Goal: Contribute content: Contribute content

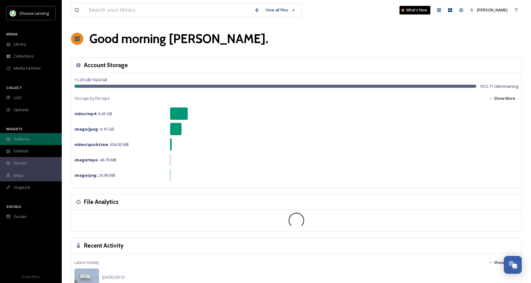
click at [21, 141] on span "Galleries" at bounding box center [22, 139] width 17 height 6
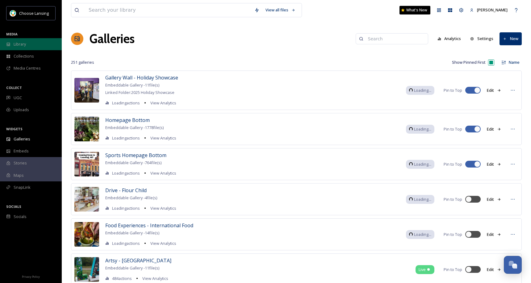
click at [24, 45] on span "Library" at bounding box center [20, 44] width 12 height 6
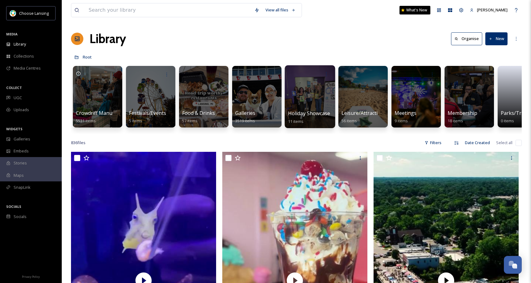
click at [306, 87] on div at bounding box center [309, 96] width 50 height 63
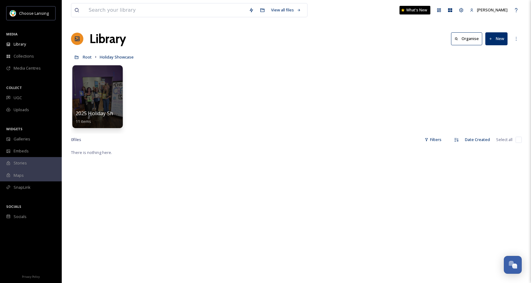
click at [101, 84] on div at bounding box center [97, 96] width 50 height 63
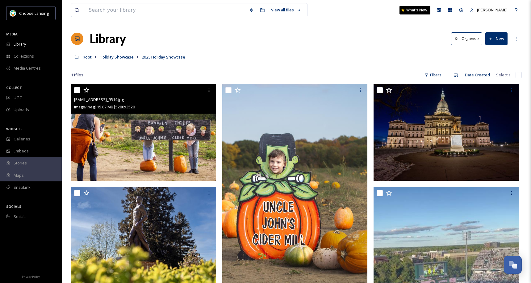
click at [76, 91] on input "checkbox" at bounding box center [77, 90] width 6 height 6
checkbox input "true"
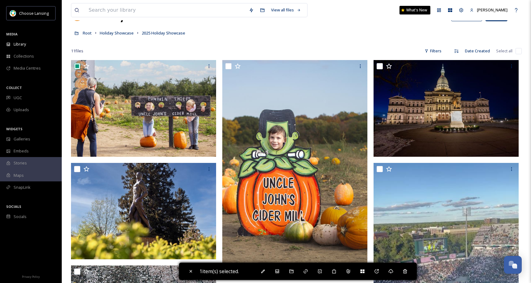
scroll to position [22, 0]
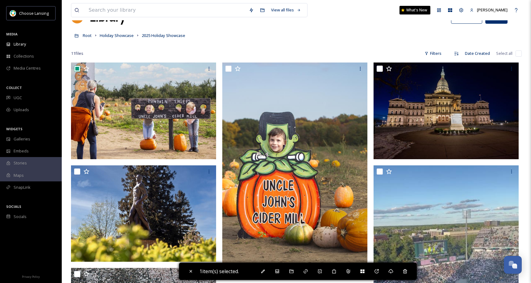
click at [515, 53] on input "checkbox" at bounding box center [518, 54] width 6 height 6
checkbox input "true"
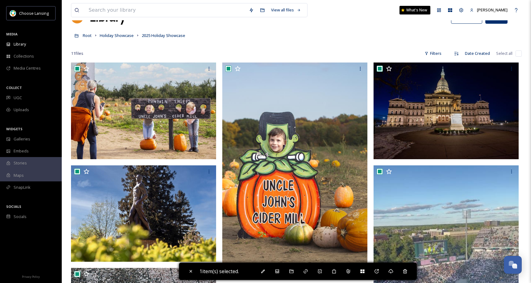
checkbox input "true"
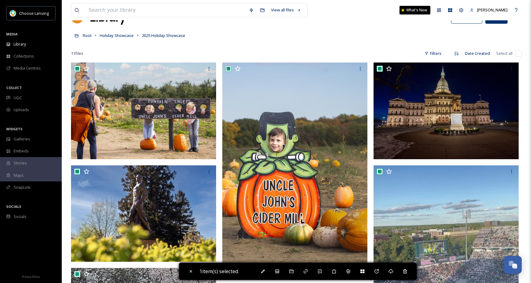
checkbox input "true"
click at [410, 271] on icon at bounding box center [407, 271] width 5 height 5
checkbox input "false"
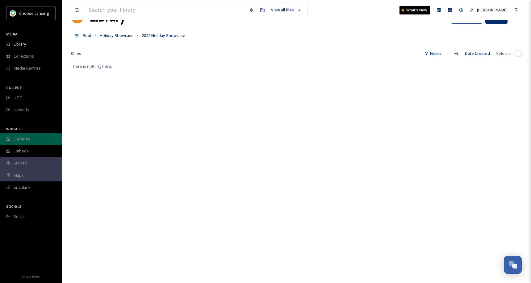
click at [22, 139] on span "Galleries" at bounding box center [22, 139] width 17 height 6
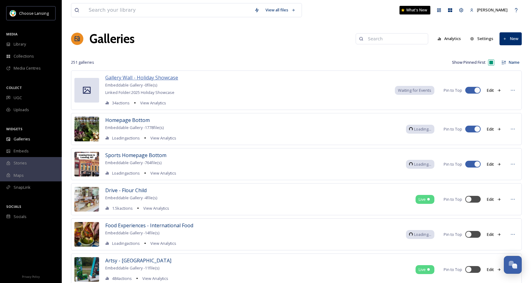
click at [155, 79] on span "Gallery Wall - Holiday Showcase" at bounding box center [141, 77] width 73 height 7
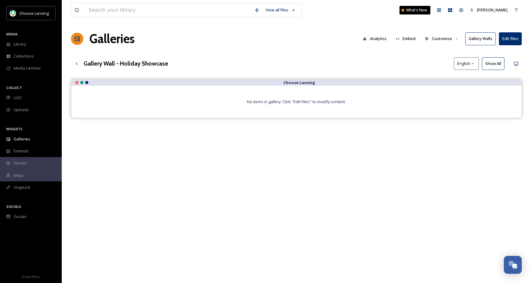
click at [473, 38] on button "Gallery Walls" at bounding box center [480, 38] width 31 height 13
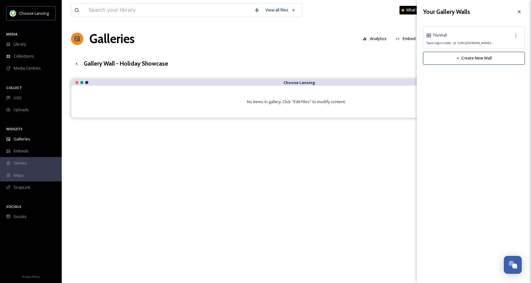
click at [488, 36] on div "Tile Wall" at bounding box center [473, 35] width 95 height 11
click at [515, 37] on icon at bounding box center [515, 35] width 5 height 5
click at [507, 57] on div "Copy Link" at bounding box center [506, 61] width 27 height 12
click at [509, 47] on span "Edit Wall" at bounding box center [504, 49] width 15 height 6
checkbox input "true"
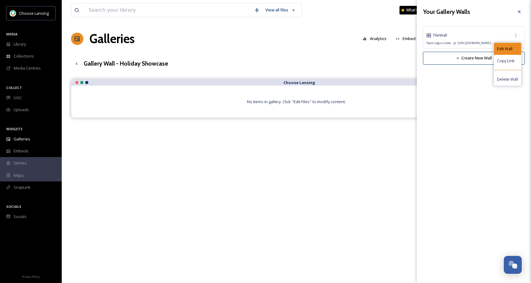
checkbox input "true"
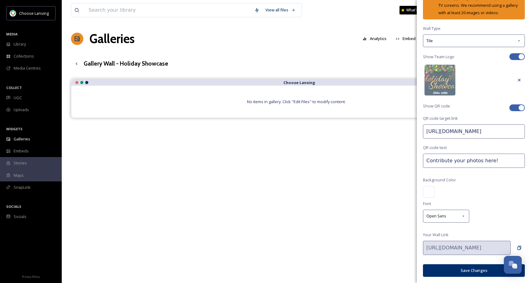
scroll to position [47, 0]
click at [516, 249] on icon at bounding box center [518, 248] width 5 height 5
click at [458, 271] on button "Save Changes" at bounding box center [474, 271] width 102 height 13
click at [429, 191] on div at bounding box center [429, 192] width 12 height 12
click at [428, 192] on div at bounding box center [429, 192] width 12 height 12
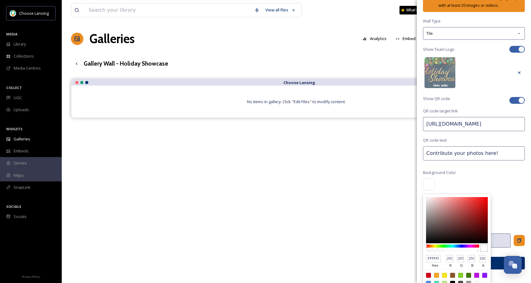
type input "242222"
type input "36"
type input "34"
type input "100F0F"
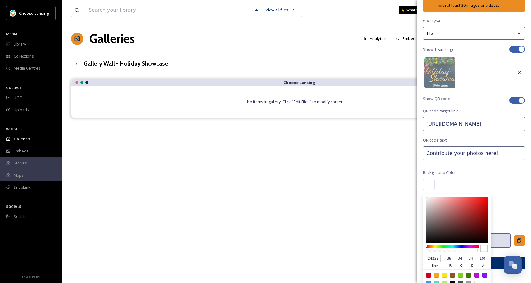
type input "16"
type input "15"
type input "000000"
type input "0"
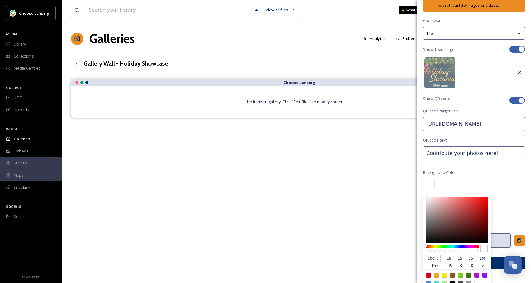
type input "0"
drag, startPoint x: 428, startPoint y: 245, endPoint x: 441, endPoint y: 250, distance: 13.3
click at [421, 258] on div "Edit Gallery Wall A Gallery Wall is a dynamic full-screen way to display your g…" at bounding box center [473, 114] width 114 height 323
click at [506, 205] on div "Edit Gallery Wall A Gallery Wall is a dynamic full-screen way to display your g…" at bounding box center [473, 114] width 114 height 323
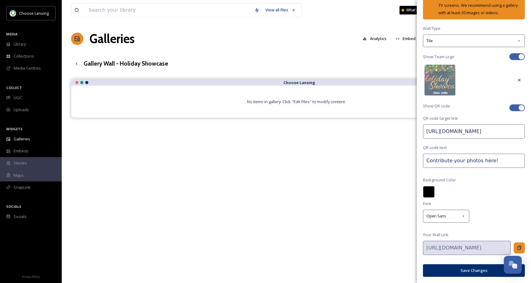
click at [463, 270] on button "Save Changes" at bounding box center [474, 271] width 102 height 13
drag, startPoint x: 526, startPoint y: 66, endPoint x: 527, endPoint y: 61, distance: 5.5
click at [527, 61] on div "Edit Gallery Wall A Gallery Wall is a dynamic full-screen way to display your g…" at bounding box center [473, 141] width 114 height 283
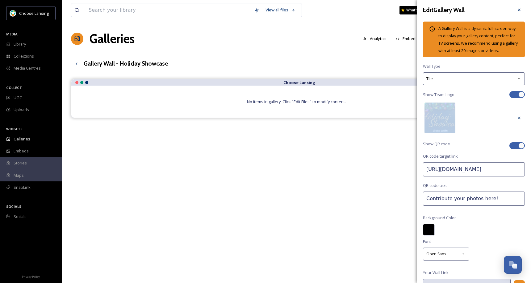
scroll to position [0, 0]
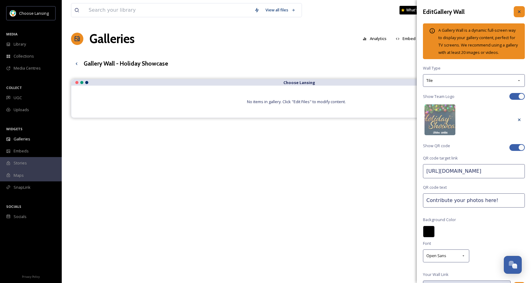
click at [516, 13] on icon at bounding box center [518, 11] width 5 height 5
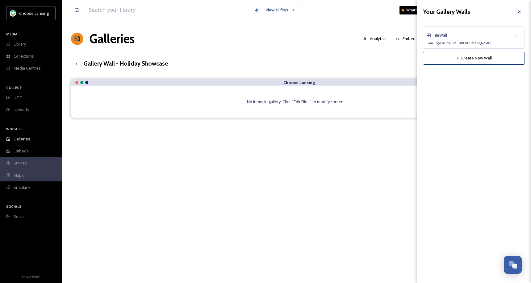
drag, startPoint x: 520, startPoint y: 12, endPoint x: 510, endPoint y: 10, distance: 10.4
click at [519, 12] on icon at bounding box center [518, 11] width 5 height 5
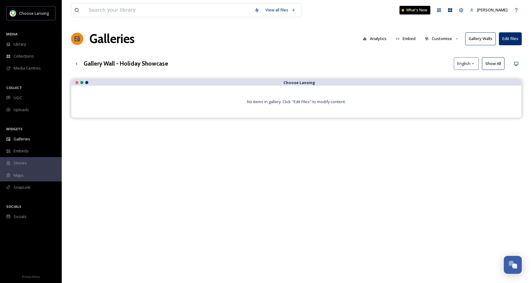
click at [486, 42] on button "Gallery Walls" at bounding box center [480, 38] width 31 height 13
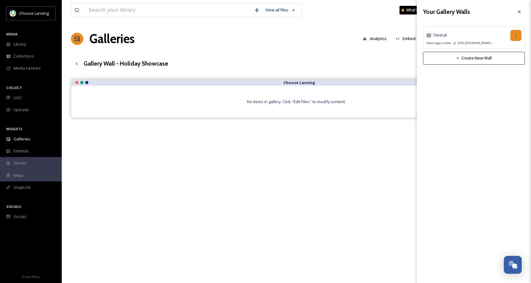
click at [517, 36] on icon at bounding box center [515, 35] width 5 height 5
click at [506, 80] on span "Delete Wall" at bounding box center [507, 79] width 21 height 6
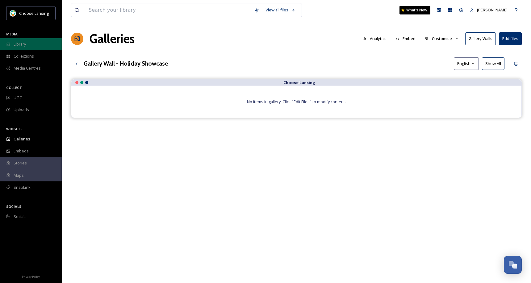
click at [26, 45] on span "Library" at bounding box center [20, 44] width 12 height 6
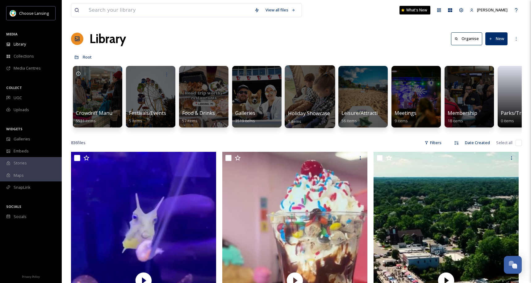
click at [320, 94] on div at bounding box center [309, 96] width 50 height 63
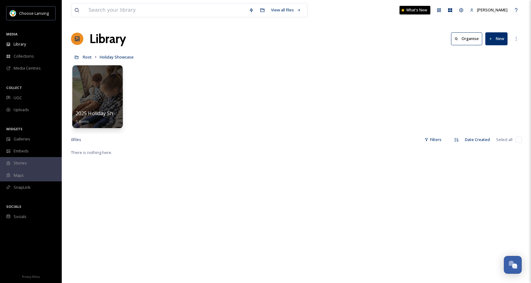
click at [100, 95] on div at bounding box center [97, 96] width 50 height 63
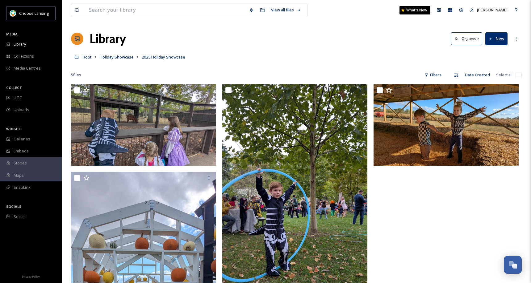
click at [518, 76] on input "checkbox" at bounding box center [518, 75] width 6 height 6
checkbox input "true"
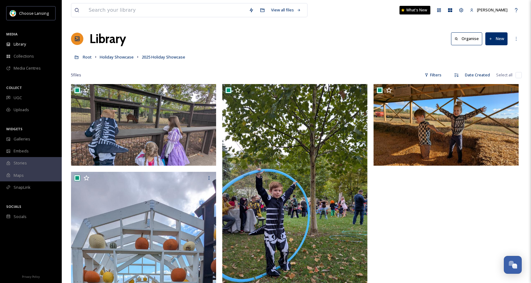
checkbox input "true"
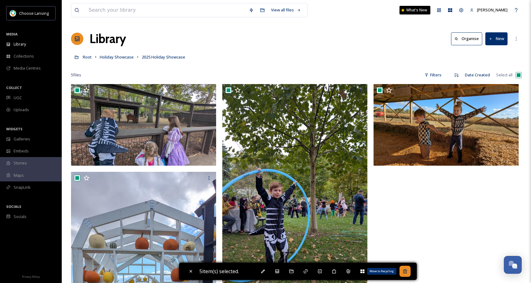
click at [406, 272] on icon at bounding box center [405, 272] width 4 height 4
checkbox input "false"
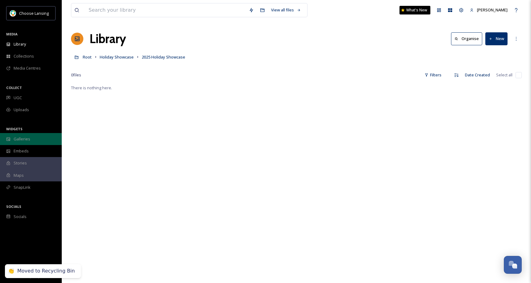
click at [25, 140] on span "Galleries" at bounding box center [22, 139] width 17 height 6
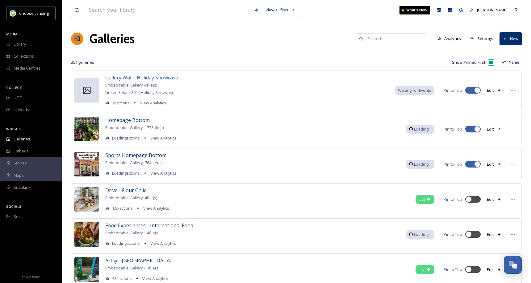
click at [160, 79] on span "Gallery Wall - Holiday Showcase" at bounding box center [141, 77] width 73 height 7
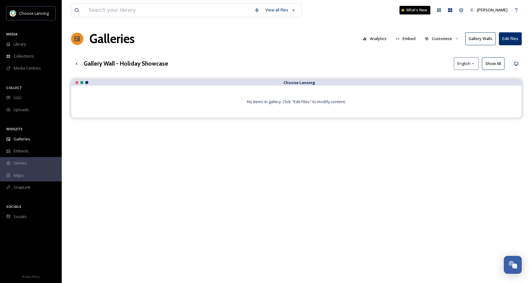
click at [475, 39] on button "Gallery Walls" at bounding box center [480, 38] width 31 height 13
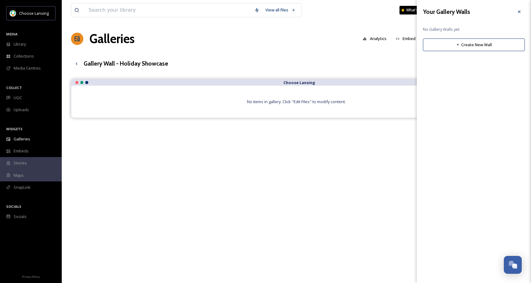
click at [478, 45] on button "Create New Wall" at bounding box center [474, 45] width 102 height 13
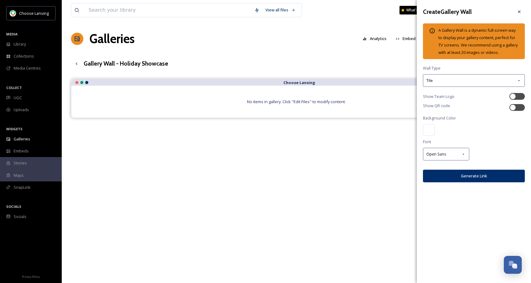
click at [427, 132] on div at bounding box center [429, 130] width 12 height 12
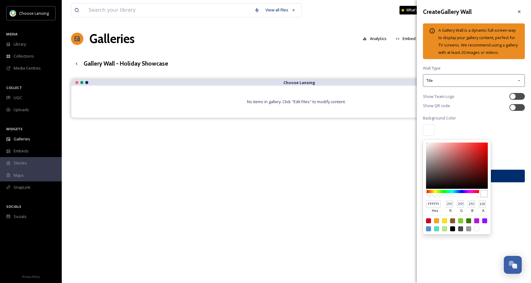
type input "0F0F0F"
type input "15"
type input "080808"
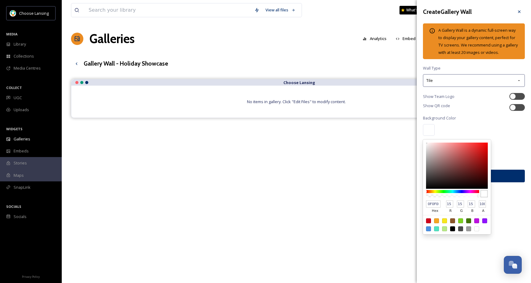
type input "8"
type input "050505"
type input "5"
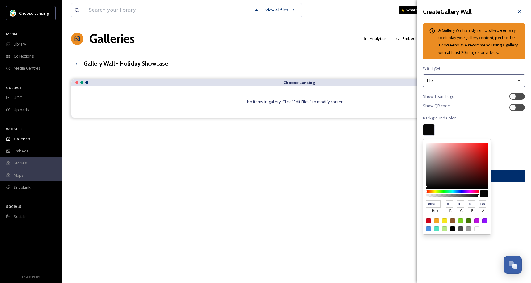
type input "5"
type input "010101"
type input "1"
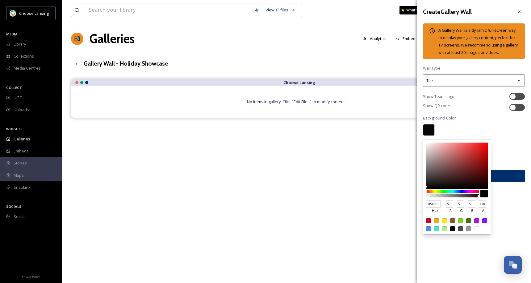
type input "1"
type input "000000"
type input "0"
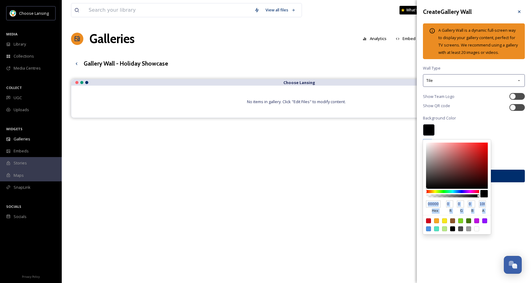
drag, startPoint x: 426, startPoint y: 187, endPoint x: 419, endPoint y: 192, distance: 8.1
click at [418, 194] on div "Create Gallery Wall A Gallery Wall is a dynamic full-screen way to display your…" at bounding box center [473, 99] width 114 height 198
click at [483, 122] on div "Create Gallery Wall A Gallery Wall is a dynamic full-screen way to display your…" at bounding box center [473, 99] width 114 height 198
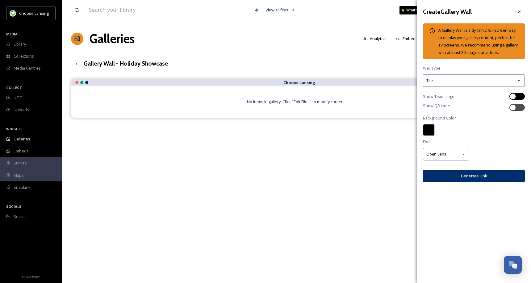
click at [513, 97] on div at bounding box center [512, 96] width 6 height 6
checkbox input "true"
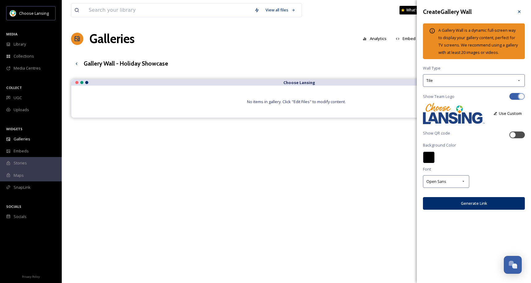
click at [513, 135] on div at bounding box center [512, 135] width 6 height 6
checkbox input "true"
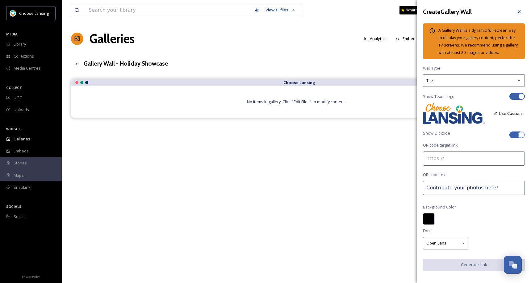
click at [435, 166] on input at bounding box center [474, 159] width 102 height 14
click at [477, 87] on div "Tile" at bounding box center [474, 80] width 102 height 13
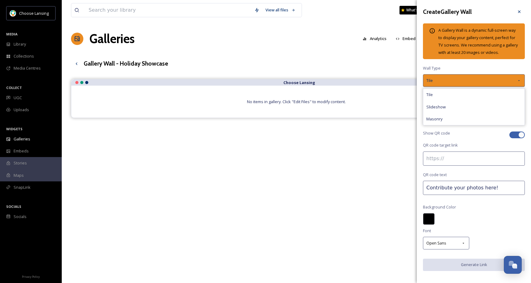
click at [476, 87] on div "Tile" at bounding box center [474, 80] width 102 height 13
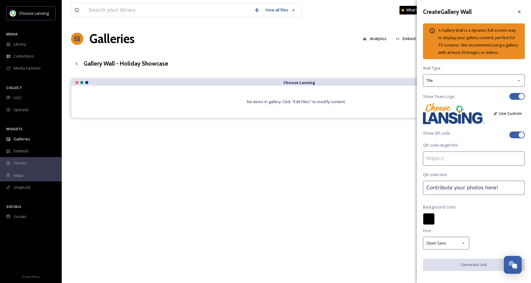
scroll to position [11, 0]
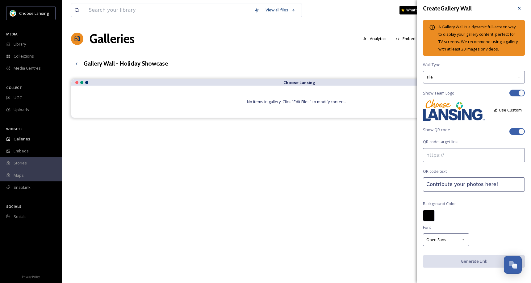
click at [479, 230] on div "Create Gallery Wall A Gallery Wall is a dynamic full-screen way to display your…" at bounding box center [473, 140] width 114 height 287
click at [498, 110] on button "Use Custom" at bounding box center [507, 110] width 35 height 12
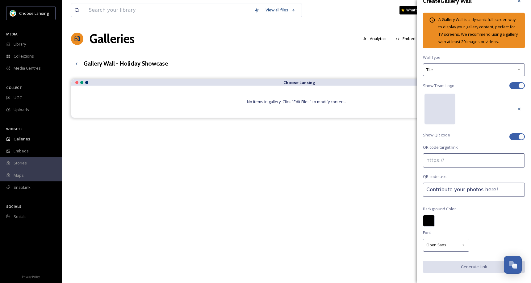
click at [429, 120] on div at bounding box center [439, 109] width 31 height 31
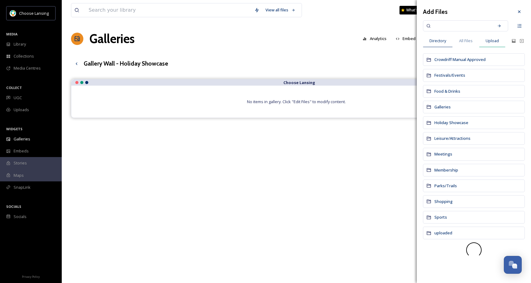
drag, startPoint x: 491, startPoint y: 40, endPoint x: 495, endPoint y: 43, distance: 5.0
click at [492, 40] on span "Upload" at bounding box center [491, 41] width 13 height 6
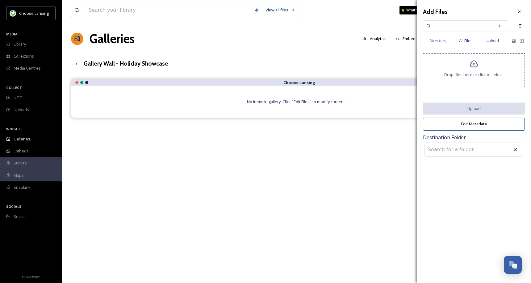
click at [464, 42] on span "All Files" at bounding box center [466, 41] width 14 height 6
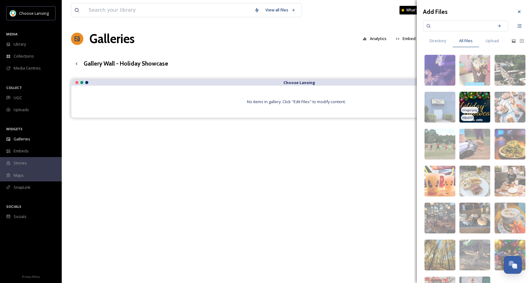
click at [473, 105] on img at bounding box center [474, 107] width 31 height 31
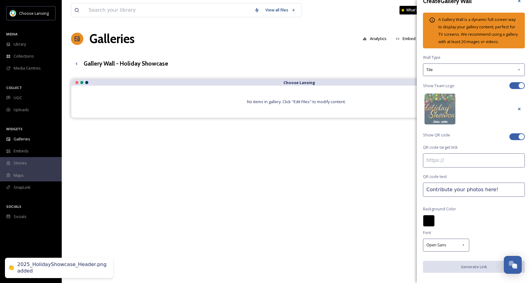
click at [436, 168] on input at bounding box center [474, 161] width 102 height 14
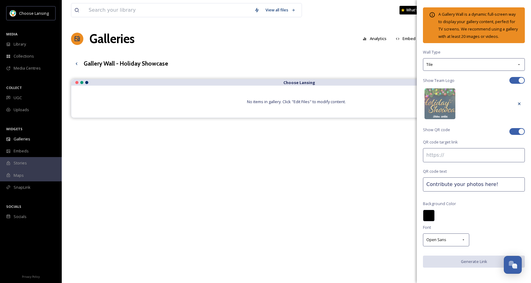
scroll to position [0, 0]
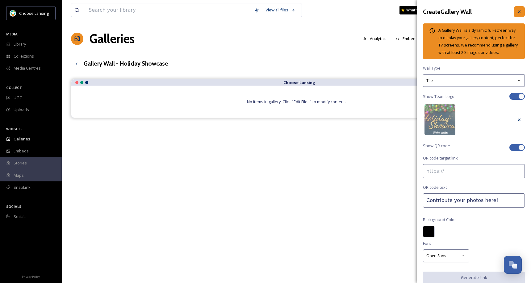
click at [516, 11] on icon at bounding box center [518, 11] width 5 height 5
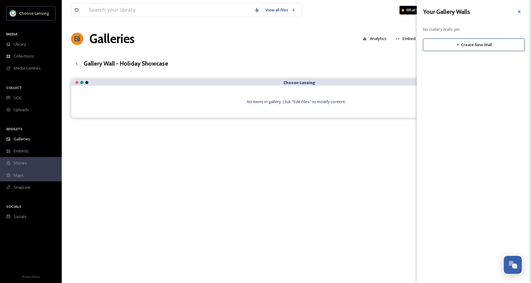
drag, startPoint x: 518, startPoint y: 13, endPoint x: 444, endPoint y: 23, distance: 74.0
click at [518, 13] on icon at bounding box center [518, 11] width 5 height 5
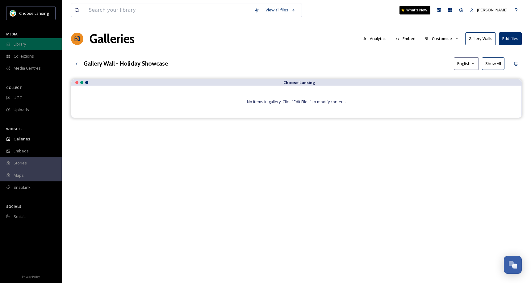
click at [31, 45] on div "Library" at bounding box center [31, 44] width 62 height 12
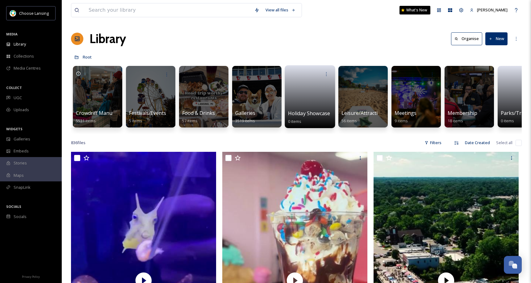
click at [297, 91] on link at bounding box center [310, 95] width 44 height 30
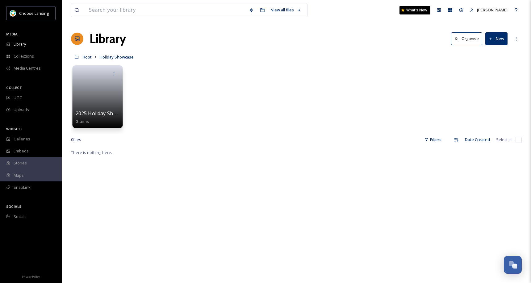
click at [96, 97] on link at bounding box center [98, 95] width 44 height 30
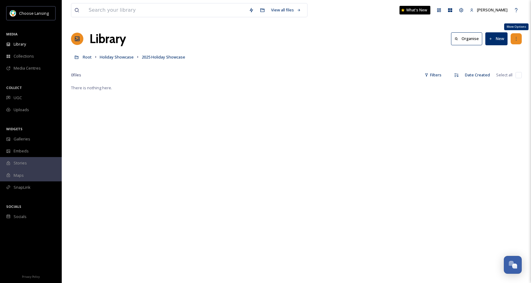
click at [517, 39] on icon at bounding box center [515, 38] width 5 height 5
click at [354, 60] on div "Root Holiday Showcase 2025 Holiday Showcase" at bounding box center [296, 57] width 450 height 12
click at [274, 93] on div "There is nothing here." at bounding box center [296, 225] width 450 height 283
click at [25, 109] on span "Uploads" at bounding box center [21, 110] width 15 height 6
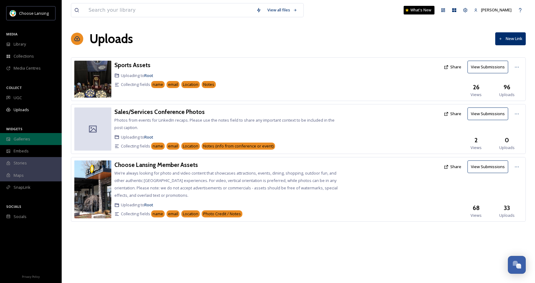
click at [23, 140] on span "Galleries" at bounding box center [22, 139] width 17 height 6
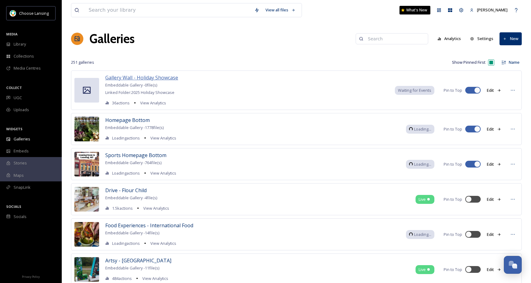
click at [173, 78] on span "Gallery Wall - Holiday Showcase" at bounding box center [141, 77] width 73 height 7
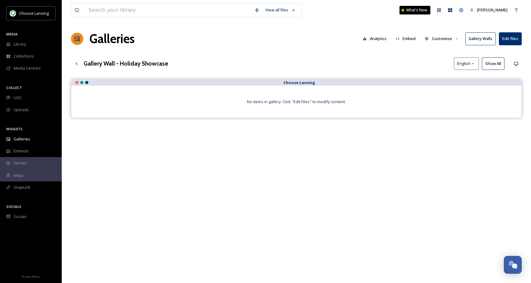
click at [473, 41] on button "Gallery Walls" at bounding box center [480, 38] width 31 height 13
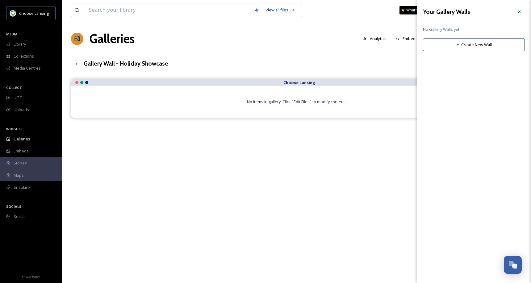
click at [468, 47] on button "Create New Wall" at bounding box center [474, 45] width 102 height 13
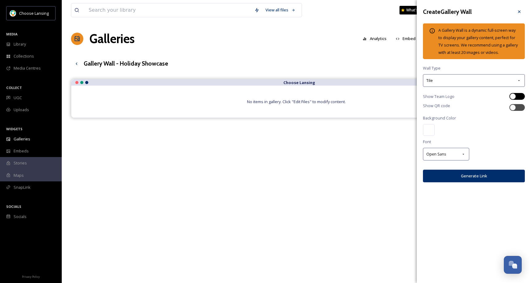
click at [513, 97] on div at bounding box center [512, 96] width 6 height 6
checkbox input "true"
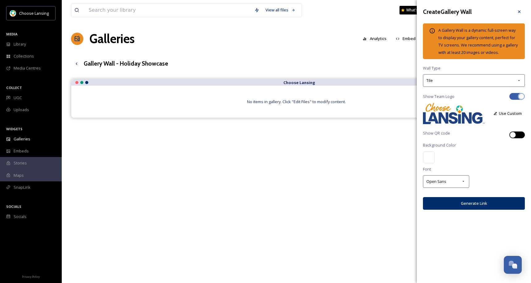
click at [514, 134] on div at bounding box center [512, 135] width 6 height 6
checkbox input "true"
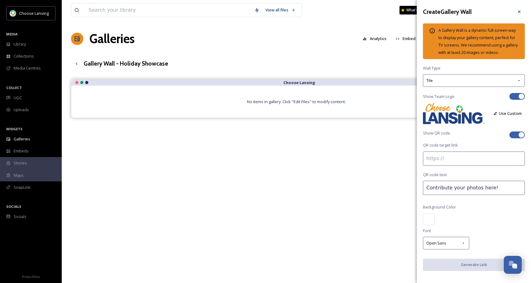
click at [503, 120] on button "Use Custom" at bounding box center [507, 114] width 35 height 12
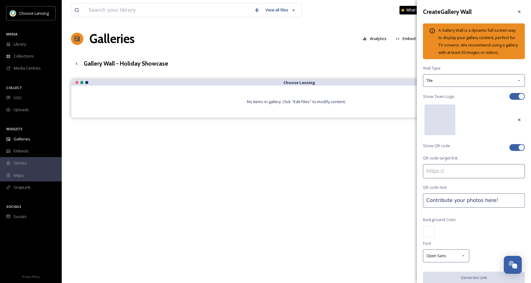
click at [439, 127] on div at bounding box center [439, 120] width 31 height 31
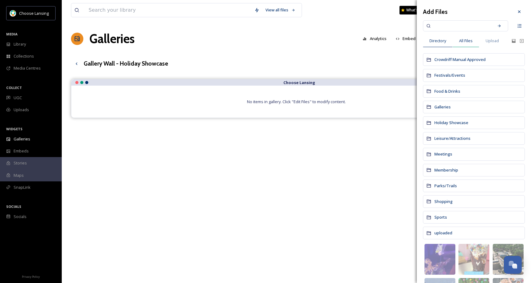
click at [467, 39] on span "All Files" at bounding box center [466, 41] width 14 height 6
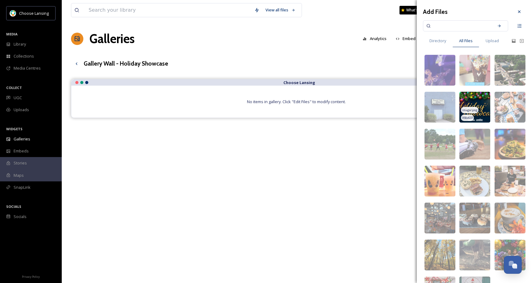
click at [470, 109] on span "image/png" at bounding box center [469, 110] width 15 height 4
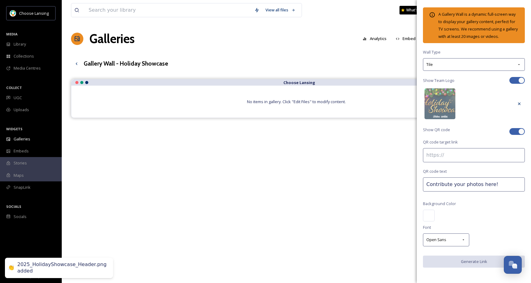
scroll to position [23, 0]
click at [425, 215] on div at bounding box center [429, 216] width 12 height 12
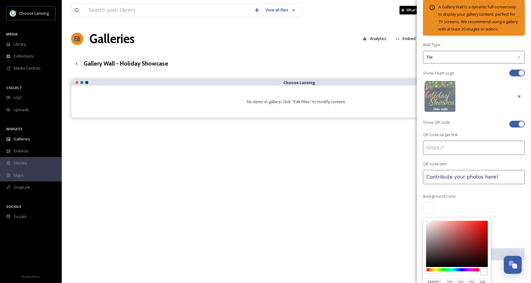
type input "312E2E"
type input "49"
type input "46"
type input "1B1B1B"
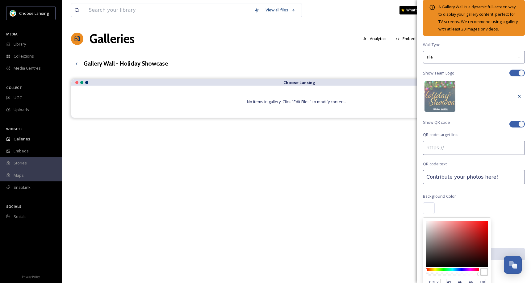
type input "27"
type input "101010"
type input "16"
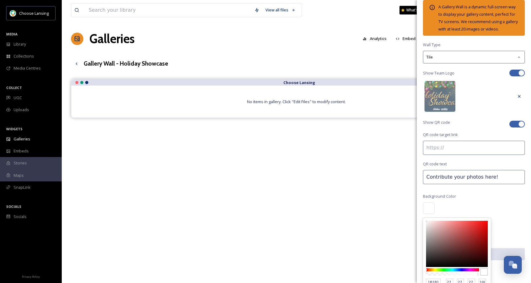
type input "16"
type input "020202"
type input "2"
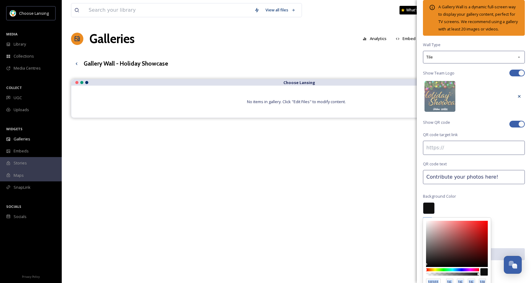
type input "2"
type input "000000"
type input "0"
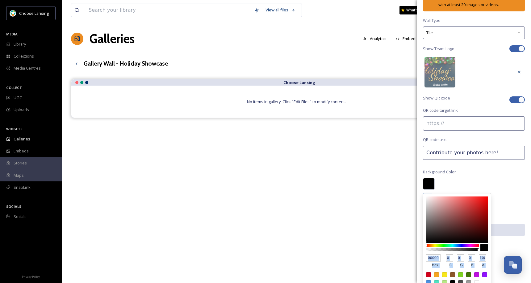
drag, startPoint x: 425, startPoint y: 270, endPoint x: 450, endPoint y: 250, distance: 31.4
click at [417, 277] on div "Create Gallery Wall A Gallery Wall is a dynamic full-screen way to display your…" at bounding box center [473, 141] width 114 height 283
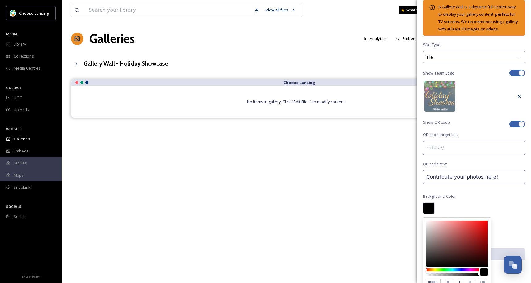
click at [520, 177] on div "Create Gallery Wall A Gallery Wall is a dynamic full-screen way to display your…" at bounding box center [473, 126] width 114 height 299
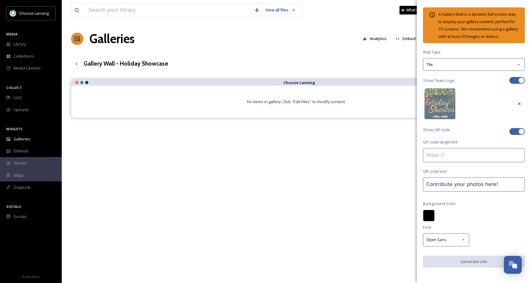
click at [456, 155] on input at bounding box center [474, 155] width 102 height 14
paste input "[URL][DOMAIN_NAME]"
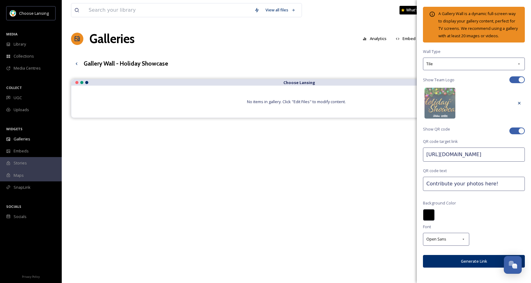
scroll to position [0, 72]
type input "[URL][DOMAIN_NAME]"
click at [481, 211] on div at bounding box center [474, 215] width 102 height 12
drag, startPoint x: 484, startPoint y: 155, endPoint x: 491, endPoint y: 156, distance: 6.8
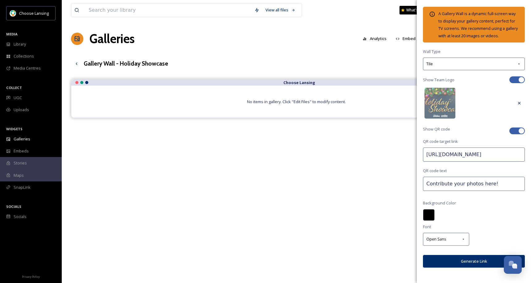
click at [484, 155] on input "[URL][DOMAIN_NAME]" at bounding box center [474, 155] width 102 height 14
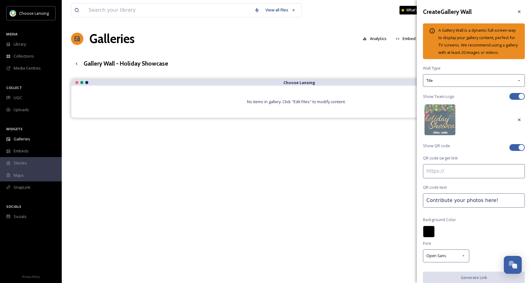
drag, startPoint x: 512, startPoint y: 11, endPoint x: 495, endPoint y: 12, distance: 17.3
click at [516, 11] on icon at bounding box center [518, 11] width 5 height 5
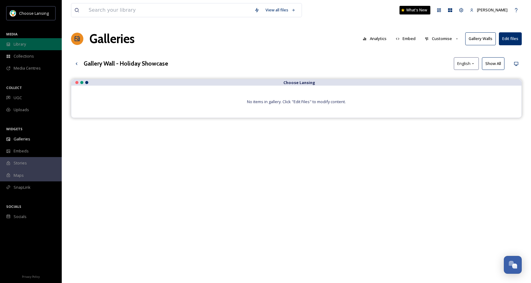
click at [31, 45] on div "Library" at bounding box center [31, 44] width 62 height 12
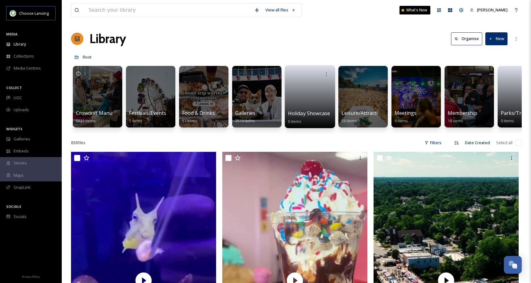
click at [310, 91] on link at bounding box center [310, 95] width 44 height 30
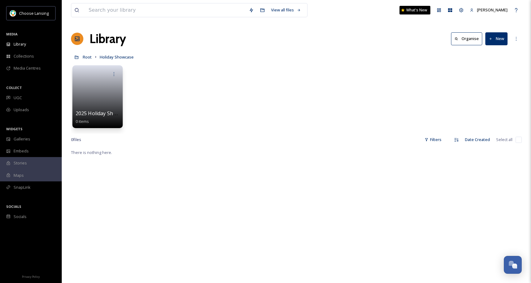
click at [107, 88] on link at bounding box center [98, 95] width 44 height 30
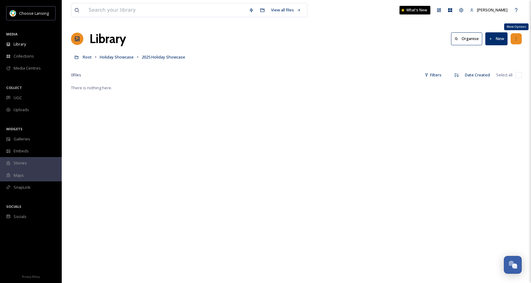
click at [515, 39] on icon at bounding box center [515, 38] width 5 height 5
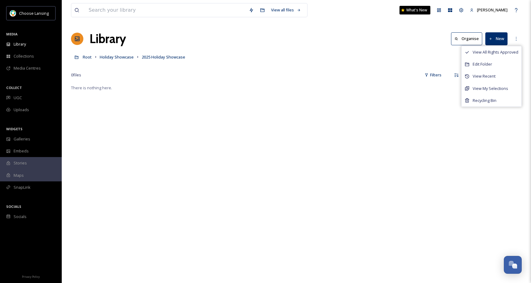
drag, startPoint x: 385, startPoint y: 67, endPoint x: 424, endPoint y: 68, distance: 39.5
click at [385, 67] on div at bounding box center [296, 66] width 450 height 6
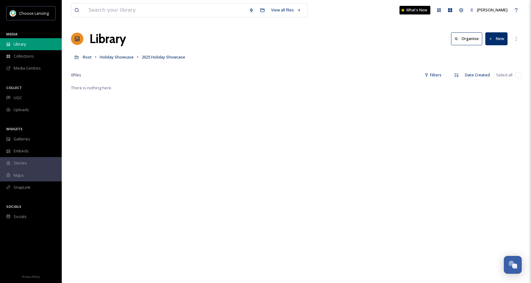
click at [27, 45] on div "Library" at bounding box center [31, 44] width 62 height 12
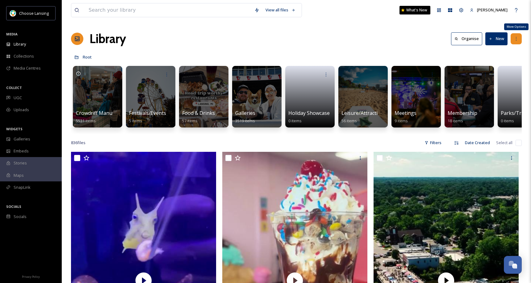
click at [517, 39] on icon at bounding box center [515, 38] width 5 height 5
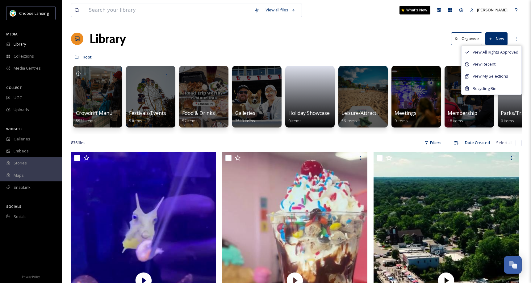
click at [388, 39] on div "Library Organise New View All Rights Approved View Recent View My Selections Re…" at bounding box center [296, 39] width 450 height 19
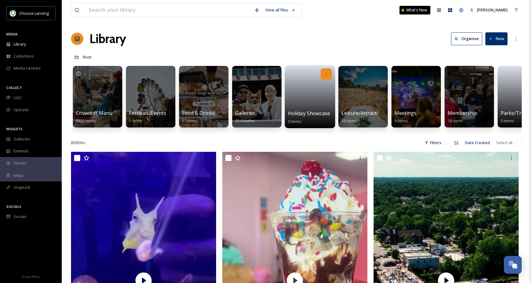
click at [329, 73] on div at bounding box center [325, 73] width 11 height 11
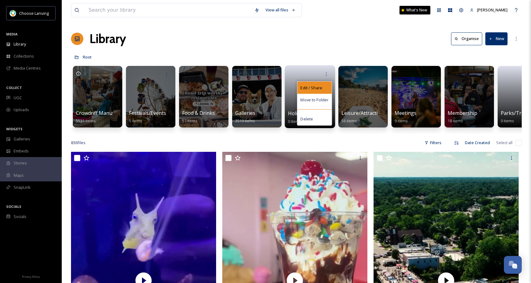
click at [309, 88] on span "Edit / Share" at bounding box center [311, 88] width 22 height 6
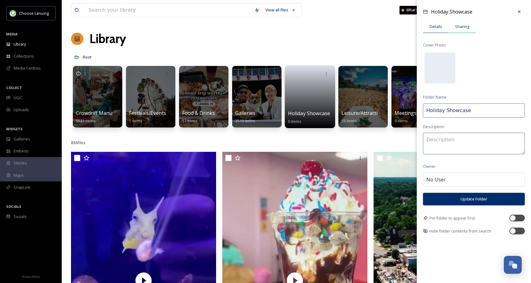
click at [463, 28] on span "Sharing" at bounding box center [462, 27] width 14 height 6
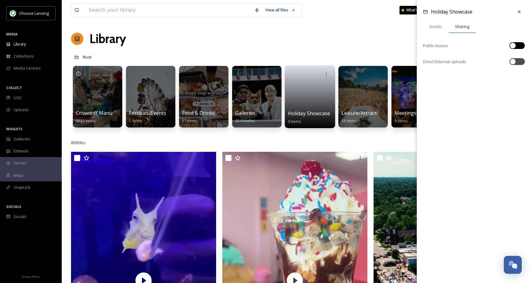
click at [513, 46] on div at bounding box center [512, 46] width 6 height 6
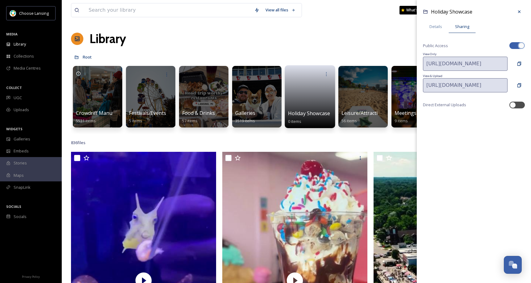
click at [519, 45] on div at bounding box center [521, 46] width 6 height 6
checkbox input "false"
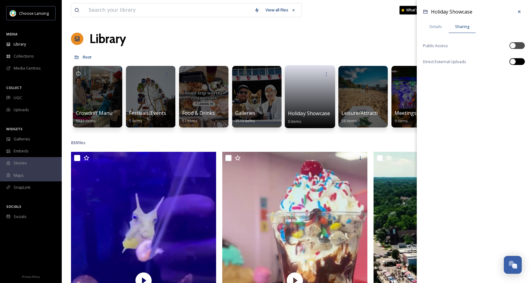
click at [512, 61] on div at bounding box center [512, 62] width 6 height 6
checkbox input "true"
click at [519, 74] on icon at bounding box center [519, 75] width 4 height 4
click at [440, 27] on span "Details" at bounding box center [435, 27] width 13 height 6
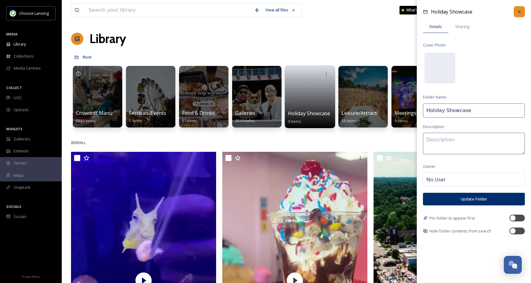
click at [519, 12] on icon at bounding box center [518, 11] width 5 height 5
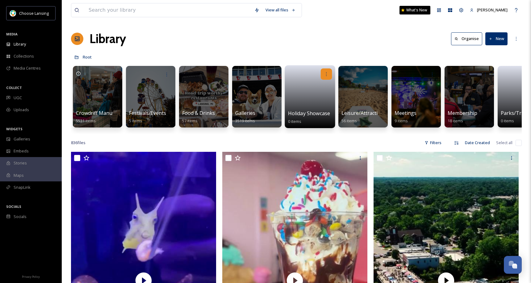
click at [328, 72] on icon at bounding box center [326, 74] width 5 height 5
drag, startPoint x: 335, startPoint y: 57, endPoint x: 332, endPoint y: 61, distance: 4.6
click at [335, 57] on div "Root" at bounding box center [296, 57] width 450 height 12
click at [306, 95] on link at bounding box center [310, 95] width 44 height 30
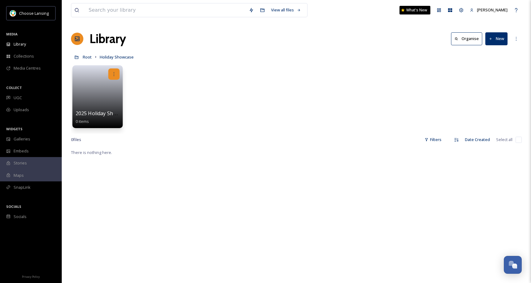
click at [114, 74] on icon at bounding box center [113, 74] width 5 height 5
click at [105, 87] on span "Edit / Share" at bounding box center [99, 88] width 22 height 6
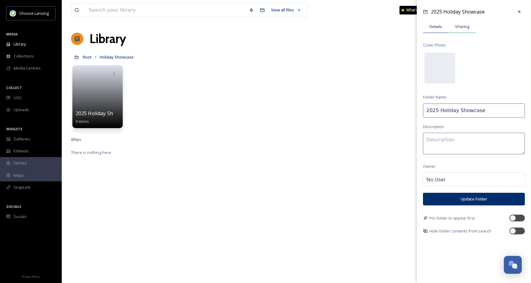
click at [463, 24] on span "Sharing" at bounding box center [462, 27] width 14 height 6
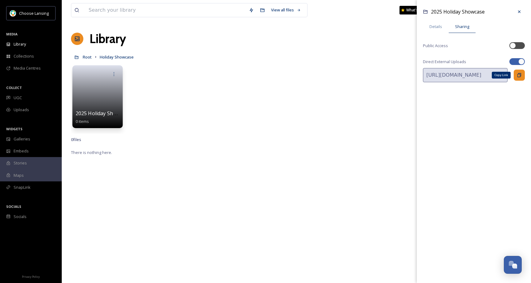
click at [518, 75] on icon at bounding box center [518, 75] width 5 height 5
click at [438, 29] on span "Details" at bounding box center [435, 27] width 13 height 6
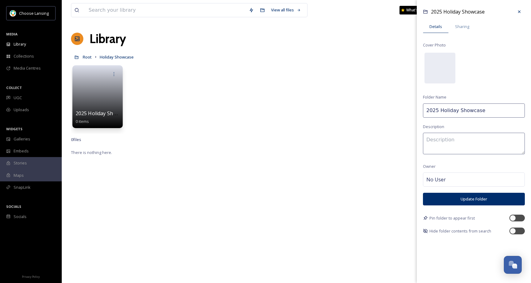
click at [299, 93] on div "2025 Holiday Showcase 0 items 2025 Holiday Showcase Details Sharing Cover Photo…" at bounding box center [296, 98] width 450 height 71
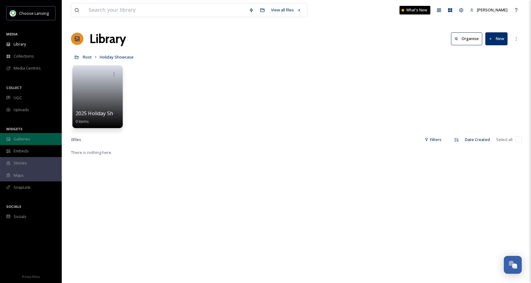
click at [17, 139] on span "Galleries" at bounding box center [22, 139] width 17 height 6
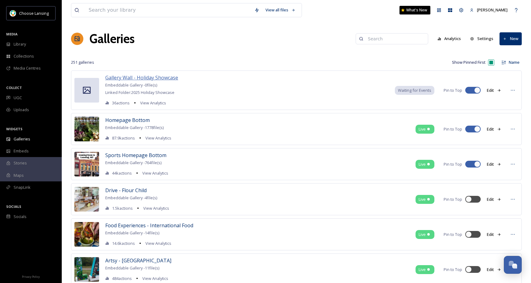
click at [133, 76] on span "Gallery Wall - Holiday Showcase" at bounding box center [141, 77] width 73 height 7
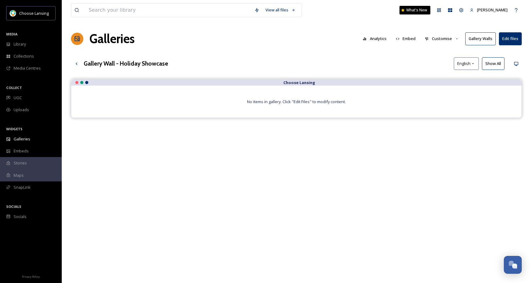
click at [481, 40] on button "Gallery Walls" at bounding box center [480, 38] width 31 height 13
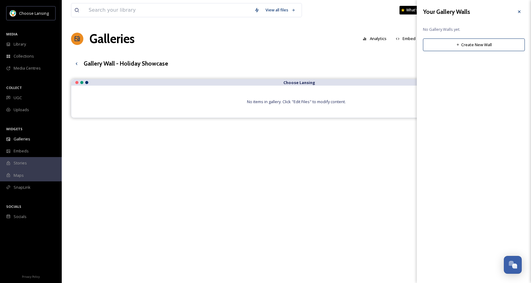
click at [476, 45] on button "Create New Wall" at bounding box center [474, 45] width 102 height 13
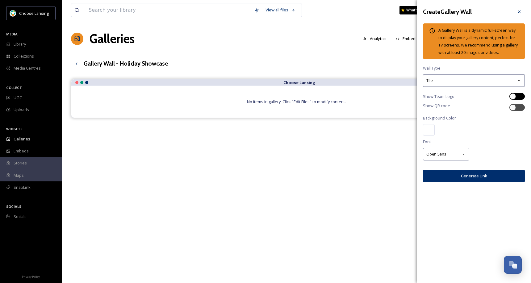
drag, startPoint x: 515, startPoint y: 96, endPoint x: 514, endPoint y: 99, distance: 3.8
click at [514, 96] on div at bounding box center [512, 96] width 6 height 6
checkbox input "true"
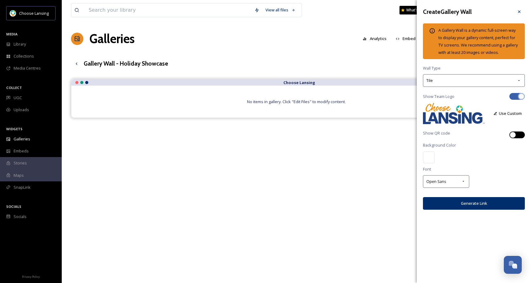
click at [512, 132] on div at bounding box center [512, 135] width 6 height 6
checkbox input "true"
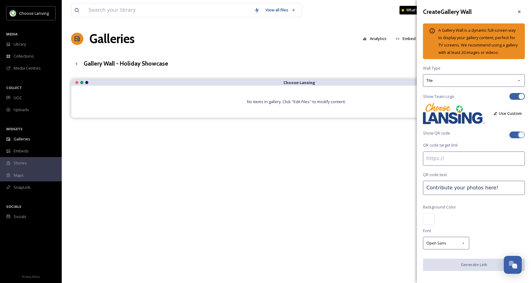
click at [458, 165] on input at bounding box center [474, 159] width 102 height 14
paste input "[URL][DOMAIN_NAME]"
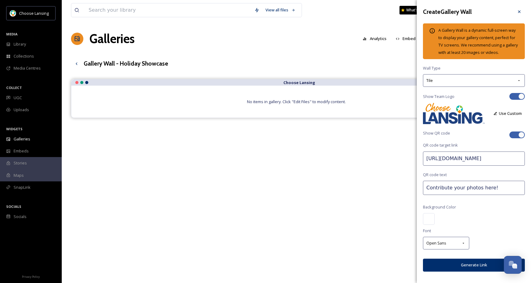
scroll to position [0, 78]
type input "[URL][DOMAIN_NAME]"
drag, startPoint x: 470, startPoint y: 142, endPoint x: 474, endPoint y: 134, distance: 8.7
click at [470, 139] on div "Show QR code" at bounding box center [474, 134] width 102 height 9
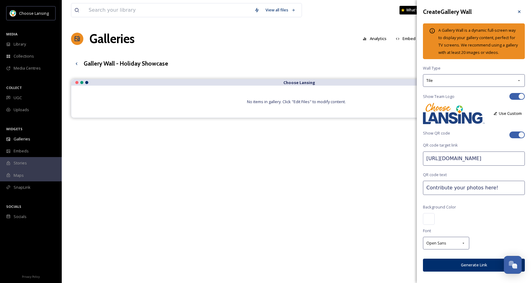
click at [493, 116] on icon at bounding box center [495, 114] width 4 height 4
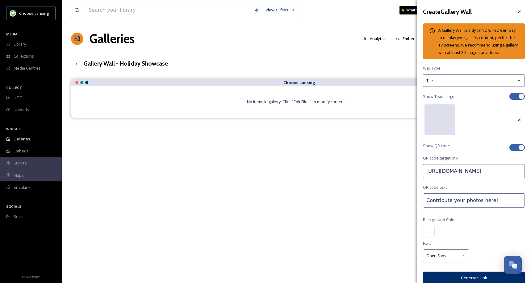
click at [441, 124] on div at bounding box center [439, 120] width 31 height 31
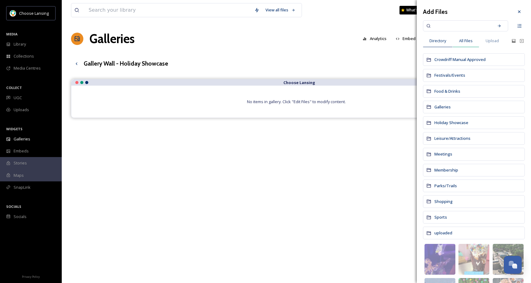
click at [466, 42] on span "All Files" at bounding box center [466, 41] width 14 height 6
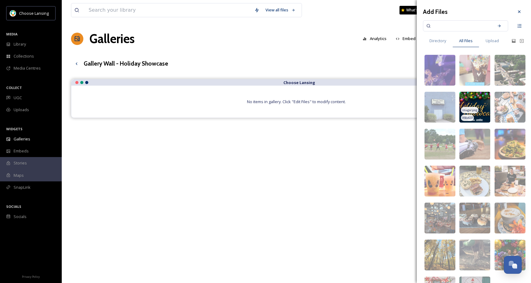
click at [467, 107] on div "image/png" at bounding box center [468, 110] width 17 height 6
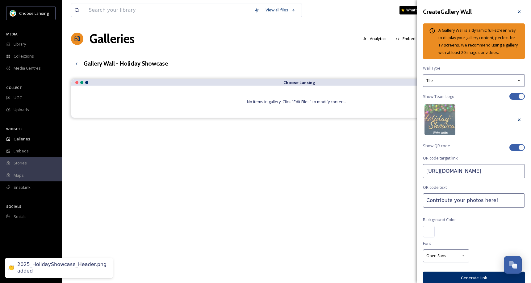
click at [428, 238] on div at bounding box center [429, 232] width 12 height 12
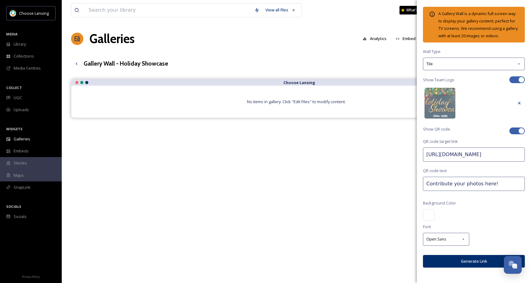
scroll to position [24, 0]
drag, startPoint x: 427, startPoint y: 216, endPoint x: 432, endPoint y: 223, distance: 8.6
click at [427, 217] on div at bounding box center [429, 215] width 12 height 12
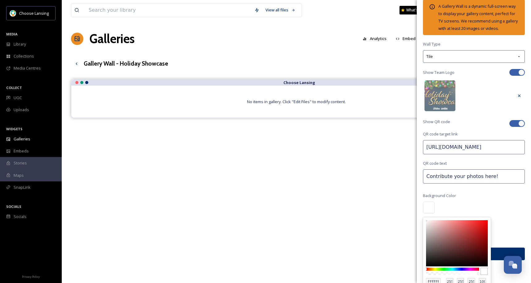
type input "181717"
type input "24"
type input "23"
type input "111111"
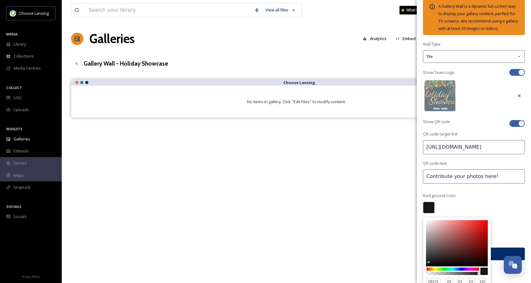
type input "17"
type input "070707"
type input "7"
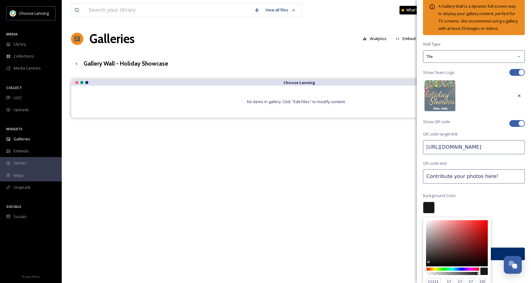
type input "7"
type input "000000"
type input "0"
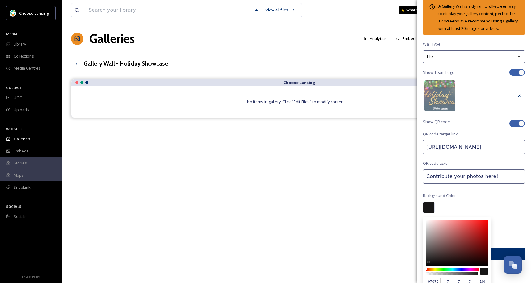
type input "0"
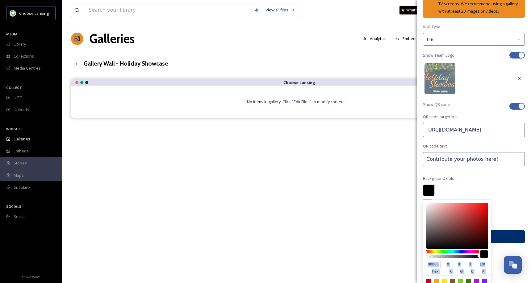
drag, startPoint x: 429, startPoint y: 270, endPoint x: 422, endPoint y: 279, distance: 11.9
click at [422, 279] on div "Create Gallery Wall A Gallery Wall is a dynamic full-screen way to display your…" at bounding box center [473, 141] width 114 height 283
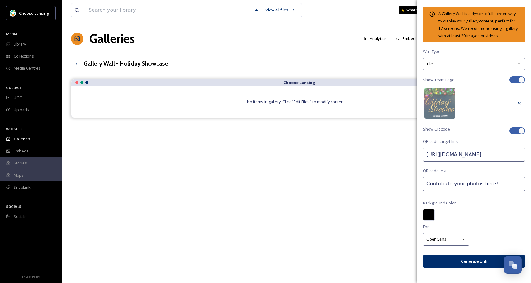
click at [509, 180] on div "Create Gallery Wall A Gallery Wall is a dynamic full-screen way to display your…" at bounding box center [473, 133] width 114 height 300
click at [475, 261] on button "Generate Link" at bounding box center [474, 261] width 102 height 13
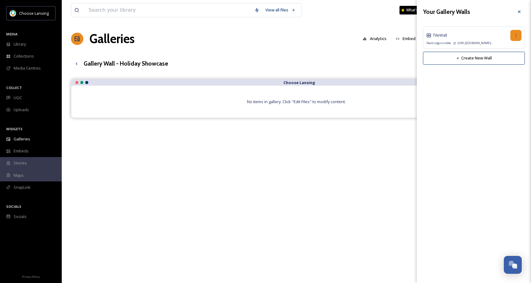
click at [514, 32] on div at bounding box center [515, 35] width 11 height 11
click at [507, 62] on span "Copy Link" at bounding box center [506, 61] width 18 height 6
